Goal: Entertainment & Leisure: Consume media (video, audio)

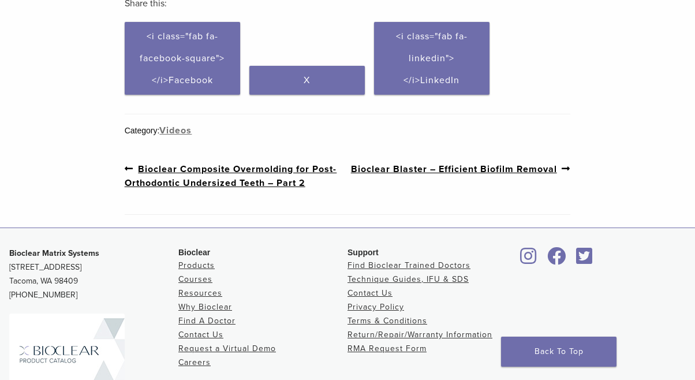
scroll to position [573, 0]
click at [230, 184] on link "Previous post: Bioclear Composite Overmolding for Post-Orthodontic Undersized T…" at bounding box center [236, 176] width 223 height 28
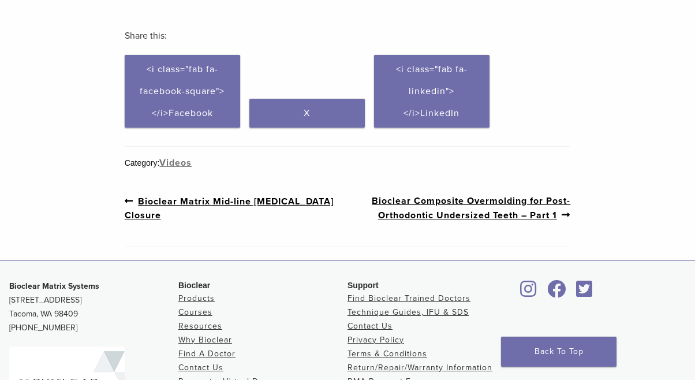
scroll to position [471, 0]
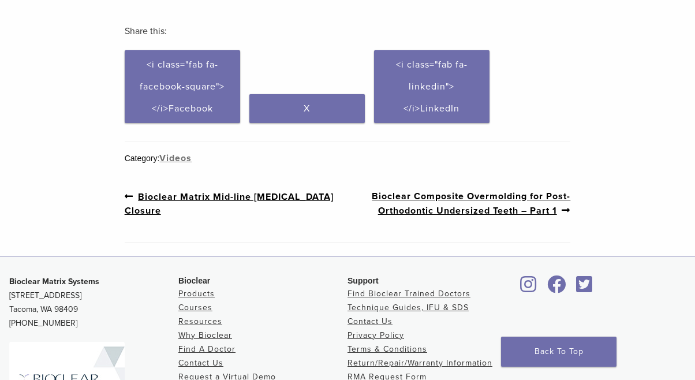
click at [396, 194] on link "Next post: Bioclear Composite Overmolding for Post-Orthodontic Undersized Teeth…" at bounding box center [459, 203] width 223 height 28
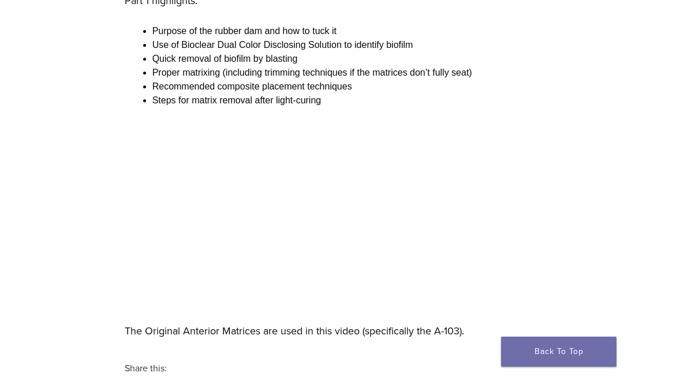
scroll to position [213, 0]
